Goal: Transaction & Acquisition: Purchase product/service

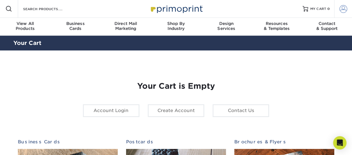
type input "info@pixelfixer.repair"
click at [342, 6] on span at bounding box center [343, 9] width 8 height 8
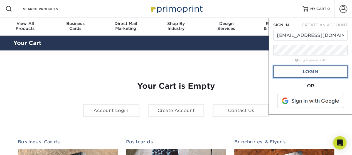
click at [310, 71] on link "Login" at bounding box center [310, 72] width 74 height 13
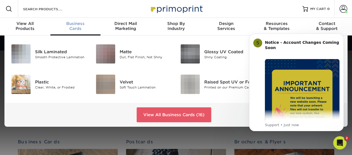
click at [73, 22] on span "Business" at bounding box center [75, 23] width 50 height 5
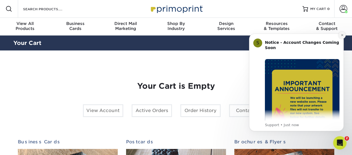
click at [340, 36] on button "Dismiss notification" at bounding box center [341, 35] width 7 height 7
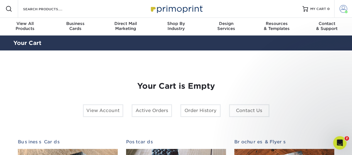
click at [341, 10] on span at bounding box center [343, 9] width 8 height 8
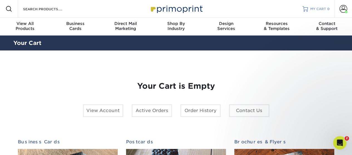
click at [321, 10] on span "MY CART" at bounding box center [318, 9] width 16 height 5
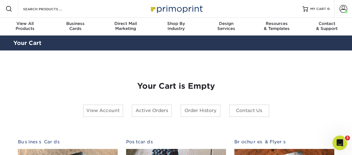
click at [339, 142] on icon "Open Intercom Messenger" at bounding box center [338, 142] width 9 height 9
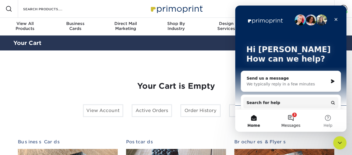
click at [297, 124] on span "Messages" at bounding box center [290, 126] width 19 height 4
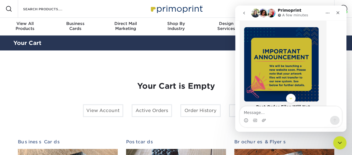
scroll to position [56, 0]
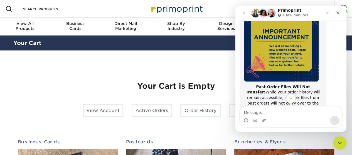
click at [337, 14] on icon "Close" at bounding box center [337, 12] width 3 height 3
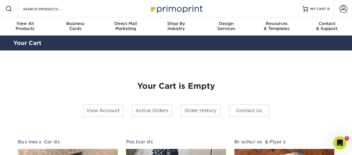
scroll to position [157, 0]
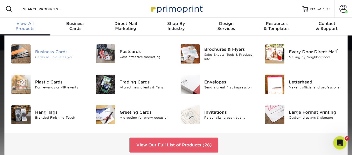
click at [53, 51] on div "Business Cards" at bounding box center [61, 52] width 52 height 6
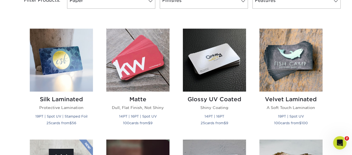
scroll to position [250, 0]
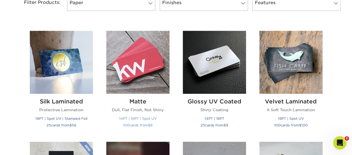
click at [136, 68] on img at bounding box center [137, 62] width 63 height 63
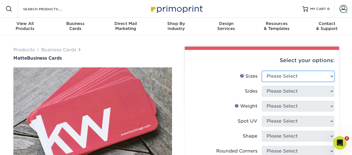
click at [280, 73] on select "Please Select 1.5" x 3.5" - Mini 1.75" x 3.5" - Mini 2" x 2" - Square 2" x 3" -…" at bounding box center [298, 76] width 72 height 11
select select "2.00x3.50"
click at [262, 71] on select "Please Select 1.5" x 3.5" - Mini 1.75" x 3.5" - Mini 2" x 2" - Square 2" x 3" -…" at bounding box center [298, 76] width 72 height 11
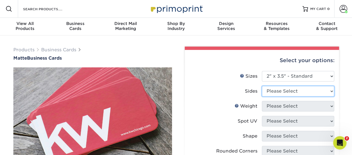
click at [281, 91] on select "Please Select Print Both Sides Print Front Only" at bounding box center [298, 91] width 72 height 11
select select "13abbda7-1d64-4f25-8bb2-c179b224825d"
click at [262, 86] on select "Please Select Print Both Sides Print Front Only" at bounding box center [298, 91] width 72 height 11
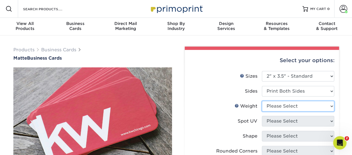
click at [287, 106] on select "Please Select 16PT 14PT" at bounding box center [298, 106] width 72 height 11
select select "16PT"
click at [262, 101] on select "Please Select 16PT 14PT" at bounding box center [298, 106] width 72 height 11
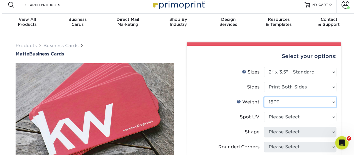
scroll to position [56, 0]
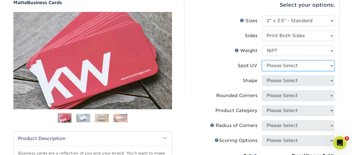
click at [280, 63] on select "Please Select No Spot UV Front and Back (Both Sides) Front Only Back Only" at bounding box center [298, 66] width 72 height 11
select select "3"
click at [262, 61] on select "Please Select No Spot UV Front and Back (Both Sides) Front Only Back Only" at bounding box center [298, 66] width 72 height 11
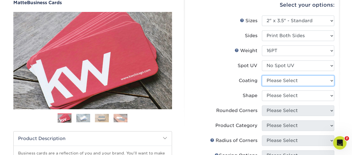
click at [279, 79] on select at bounding box center [298, 81] width 72 height 11
select select "121bb7b5-3b4d-429f-bd8d-bbf80e953313"
click at [262, 76] on select at bounding box center [298, 81] width 72 height 11
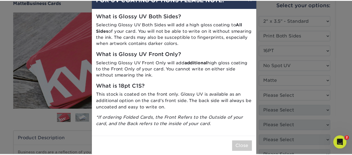
scroll to position [26, 0]
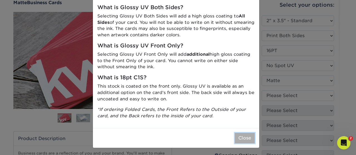
click at [246, 138] on button "Close" at bounding box center [245, 138] width 20 height 11
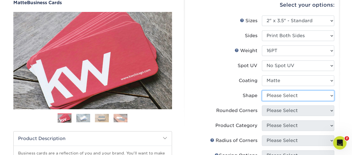
click at [287, 96] on select "Please Select Standard Oval" at bounding box center [298, 96] width 72 height 11
select select "standard"
click at [262, 91] on select "Please Select Standard Oval" at bounding box center [298, 96] width 72 height 11
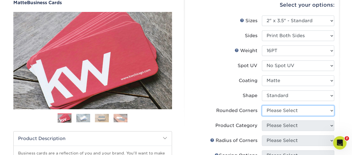
click at [295, 112] on select "Please Select Yes - Round 2 Corners Yes - Round 4 Corners No" at bounding box center [298, 111] width 72 height 11
select select "7672df9e-0e0a-464d-8e1f-920c575e4da3"
click at [262, 106] on select "Please Select Yes - Round 2 Corners Yes - Round 4 Corners No" at bounding box center [298, 111] width 72 height 11
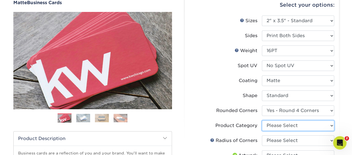
click at [287, 122] on select "Please Select Business Cards" at bounding box center [298, 126] width 72 height 11
select select "3b5148f1-0588-4f88-a218-97bcfdce65c1"
click at [262, 121] on select "Please Select Business Cards" at bounding box center [298, 126] width 72 height 11
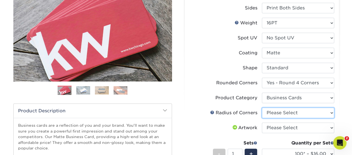
click at [274, 114] on select "Please Select Rounded 1/8" Rounded 1/4"" at bounding box center [298, 113] width 72 height 11
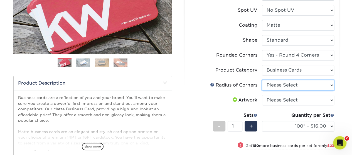
click at [286, 86] on select "Please Select Rounded 1/8" Rounded 1/4"" at bounding box center [298, 85] width 72 height 11
select select "589680c7-ee9a-431b-9d12-d7aeb1386a97"
click at [262, 80] on select "Please Select Rounded 1/8" Rounded 1/4"" at bounding box center [298, 85] width 72 height 11
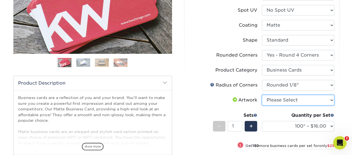
click at [300, 99] on select "Please Select I will upload files I need a design - $100" at bounding box center [298, 100] width 72 height 11
select select "upload"
click at [262, 95] on select "Please Select I will upload files I need a design - $100" at bounding box center [298, 100] width 72 height 11
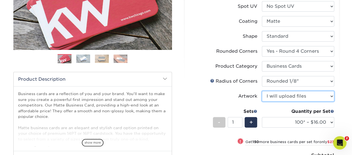
scroll to position [139, 0]
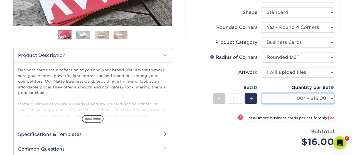
click at [307, 98] on select "100* – $16.00 250* – $39.00 500 – $77.00 1000 – $94.00 2500 – $173.00 5000 – $2…" at bounding box center [298, 98] width 72 height 11
select select "5000 – $257.00"
click at [262, 93] on select "100* – $16.00 250* – $39.00 500 – $77.00 1000 – $94.00 2500 – $173.00 5000 – $2…" at bounding box center [298, 98] width 72 height 11
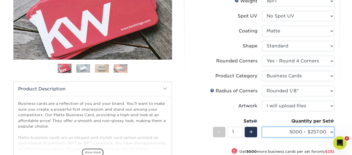
scroll to position [195, 0]
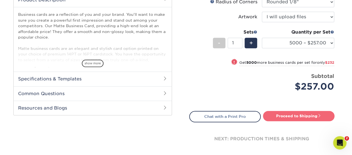
click at [298, 115] on link "Proceed to Shipping" at bounding box center [298, 116] width 71 height 10
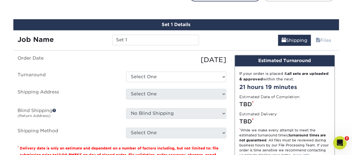
scroll to position [321, 0]
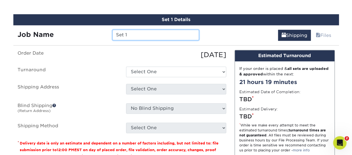
click at [129, 33] on input "Set 1" at bounding box center [155, 35] width 86 height 11
type input "New Business Cards"
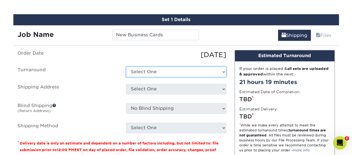
click at [148, 70] on select "Select One 2-4 Business Days 2 Day Next Business Day" at bounding box center [176, 72] width 100 height 11
select select "52de5af7-270d-4042-9536-c8908b3301a5"
click at [126, 67] on select "Select One 2-4 Business Days 2 Day Next Business Day" at bounding box center [176, 72] width 100 height 11
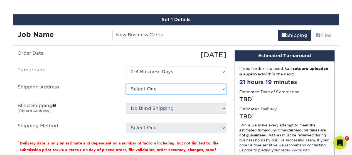
click at [153, 88] on select "Select One Broadway St Main Office + Add New Address" at bounding box center [176, 89] width 100 height 11
select select "257891"
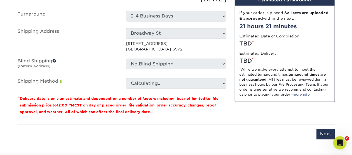
scroll to position [404, 0]
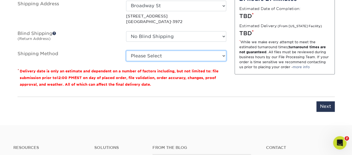
click at [165, 53] on select "Please Select Ground Shipping (+$11.20) 3 Day Shipping Service (+$22.32) 2 Day …" at bounding box center [176, 56] width 100 height 11
select select "03"
click at [126, 51] on select "Please Select Ground Shipping (+$11.20) 3 Day Shipping Service (+$22.32) 2 Day …" at bounding box center [176, 56] width 100 height 11
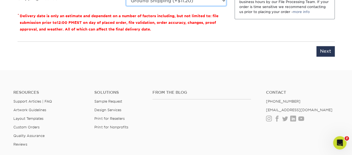
scroll to position [460, 0]
click at [327, 49] on input "Next" at bounding box center [325, 51] width 18 height 11
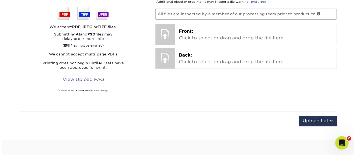
scroll to position [321, 0]
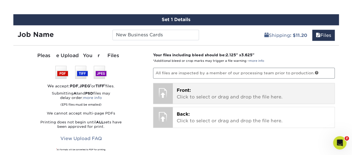
click at [186, 94] on p "Front: Click to select or drag and drop the file here." at bounding box center [254, 93] width 154 height 13
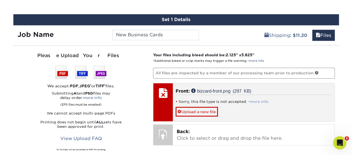
click at [258, 101] on link "more info" at bounding box center [259, 102] width 19 height 4
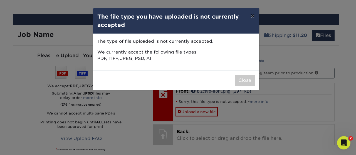
click at [249, 16] on button "×" at bounding box center [252, 16] width 13 height 16
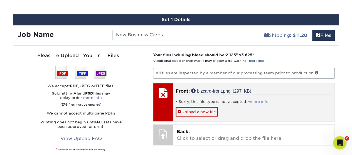
click at [255, 100] on link "more info" at bounding box center [259, 102] width 19 height 4
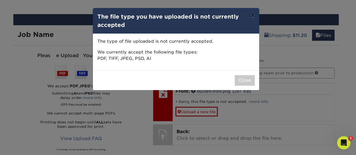
click at [251, 15] on button "×" at bounding box center [252, 16] width 13 height 16
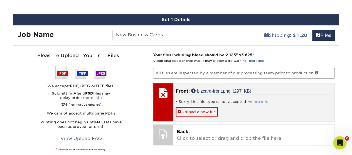
click at [264, 100] on link "more info" at bounding box center [259, 102] width 19 height 4
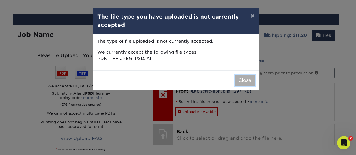
click at [243, 79] on button "Close" at bounding box center [245, 80] width 20 height 11
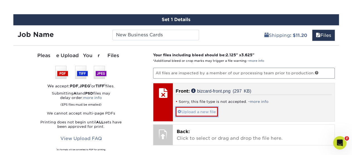
click at [194, 108] on link "Upload a new file" at bounding box center [196, 112] width 42 height 10
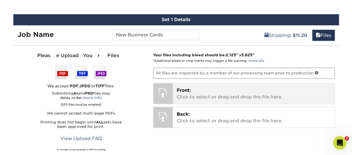
click at [195, 87] on p "Front: Click to select or drag and drop the file here." at bounding box center [254, 93] width 154 height 13
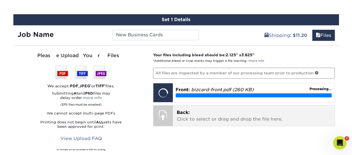
click at [216, 116] on p "Back: Click to select or drag and drop the file here." at bounding box center [254, 116] width 154 height 13
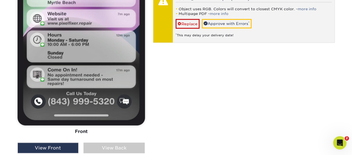
scroll to position [515, 0]
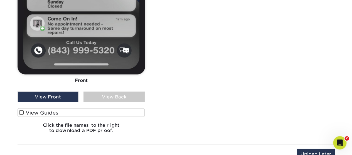
click at [102, 98] on div "View Back" at bounding box center [113, 97] width 61 height 11
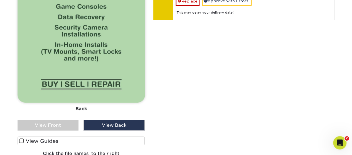
scroll to position [488, 0]
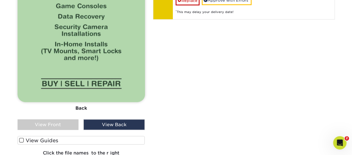
click at [61, 127] on div "View Front" at bounding box center [48, 125] width 61 height 11
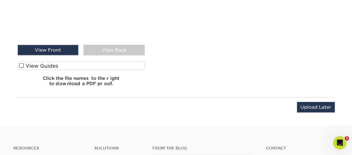
scroll to position [571, 0]
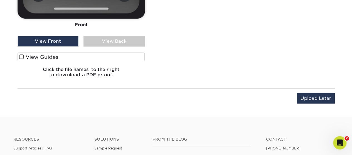
click at [113, 39] on div "View Back" at bounding box center [113, 41] width 61 height 11
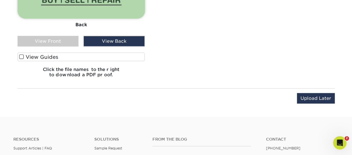
click at [40, 45] on div "View Front" at bounding box center [48, 41] width 61 height 11
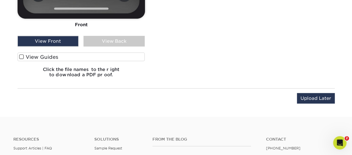
click at [22, 58] on span at bounding box center [21, 56] width 5 height 5
click at [0, 0] on input "View Guides" at bounding box center [0, 0] width 0 height 0
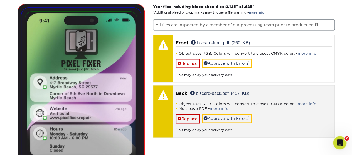
scroll to position [355, 0]
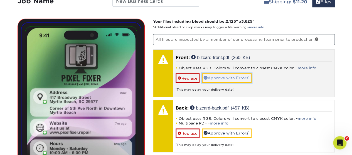
click at [230, 75] on link "Approve with Errors *" at bounding box center [227, 77] width 50 height 9
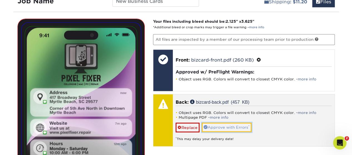
click at [232, 127] on link "Approve with Errors *" at bounding box center [227, 127] width 50 height 9
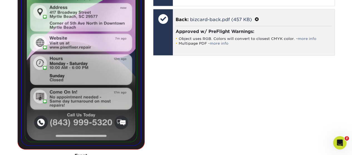
scroll to position [410, 0]
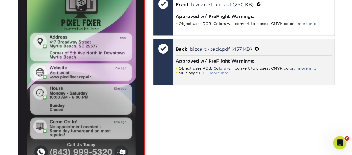
click at [218, 73] on link "more info" at bounding box center [219, 73] width 19 height 4
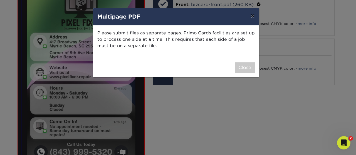
click at [250, 16] on button "×" at bounding box center [252, 16] width 13 height 16
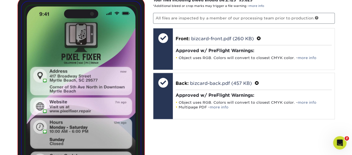
scroll to position [299, 0]
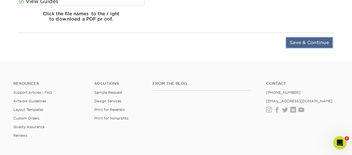
click at [294, 38] on input "Save & Continue" at bounding box center [309, 43] width 46 height 11
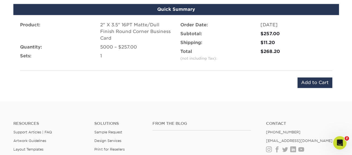
scroll to position [334, 0]
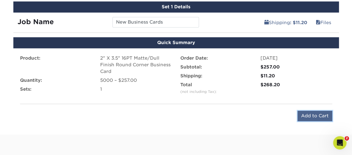
click at [313, 118] on input "Add to Cart" at bounding box center [314, 116] width 35 height 11
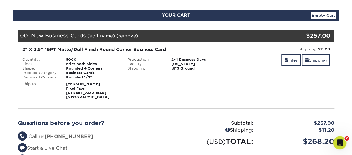
scroll to position [111, 0]
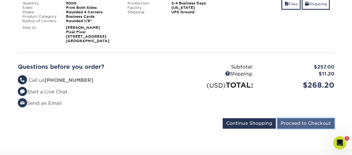
click at [296, 120] on input "Proceed to Checkout" at bounding box center [305, 123] width 57 height 11
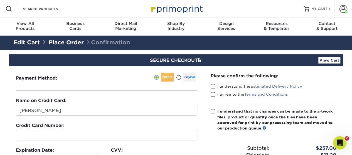
click at [214, 87] on span at bounding box center [212, 86] width 5 height 5
click at [0, 0] on input "I understand the Estimated Delivery Policy" at bounding box center [0, 0] width 0 height 0
click at [216, 96] on label "I agree to the Terms and Conditions" at bounding box center [248, 95] width 77 height 6
click at [0, 0] on input "I agree to the Terms and Conditions" at bounding box center [0, 0] width 0 height 0
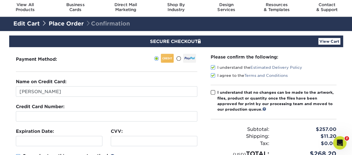
scroll to position [28, 0]
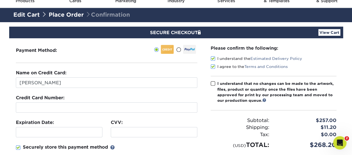
click at [214, 82] on span at bounding box center [212, 83] width 5 height 5
click at [0, 0] on input "I understand that no changes can be made to the artwork, files, product or quan…" at bounding box center [0, 0] width 0 height 0
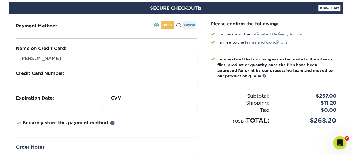
scroll to position [83, 0]
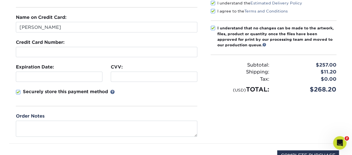
click at [20, 49] on iframe at bounding box center [106, 51] width 176 height 5
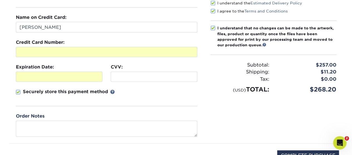
click at [158, 80] on div at bounding box center [154, 77] width 86 height 10
click at [19, 92] on span at bounding box center [18, 92] width 5 height 5
click at [0, 0] on input "Securely store this payment method" at bounding box center [0, 0] width 0 height 0
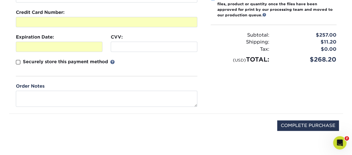
scroll to position [139, 0]
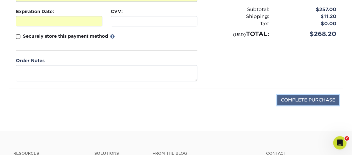
click at [291, 98] on input "COMPLETE PURCHASE" at bounding box center [308, 100] width 62 height 11
type input "PROCESSING, PLEASE WAIT..."
